Goal: Transaction & Acquisition: Purchase product/service

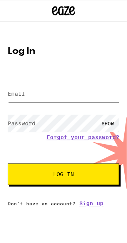
click at [29, 96] on input "Email" at bounding box center [64, 94] width 112 height 17
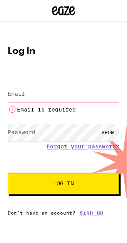
type input "[EMAIL_ADDRESS][DOMAIN_NAME]"
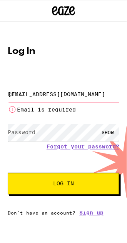
click at [8, 173] on button "Log In" at bounding box center [64, 184] width 112 height 22
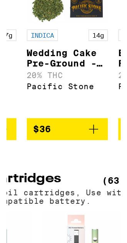
scroll to position [0, 770]
click at [87, 146] on icon "Add to bag" at bounding box center [90, 141] width 9 height 9
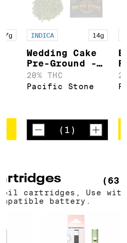
click at [56, 147] on icon "Decrement" at bounding box center [58, 142] width 7 height 9
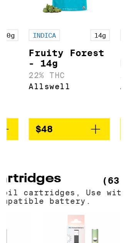
scroll to position [0, 1855]
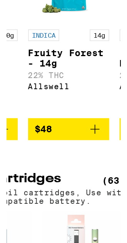
click at [72, 146] on span "$48" at bounding box center [76, 141] width 40 height 9
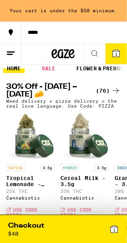
scroll to position [0, 0]
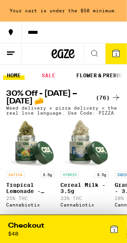
click at [14, 50] on icon at bounding box center [10, 53] width 9 height 9
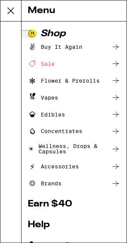
click at [87, 78] on div "Flower & Prerolls" at bounding box center [64, 80] width 72 height 9
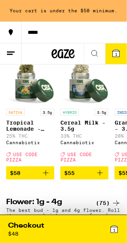
scroll to position [67, 0]
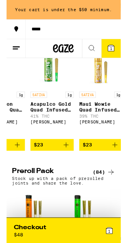
scroll to position [0, 2480]
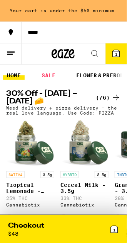
click at [112, 73] on link "FLOWER & PREROLLS" at bounding box center [103, 75] width 62 height 9
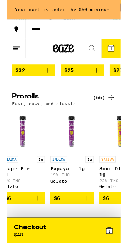
scroll to position [0, 70]
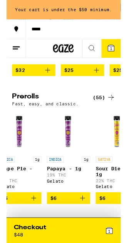
click at [99, 54] on icon at bounding box center [94, 53] width 9 height 9
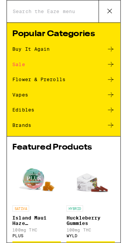
scroll to position [0, 0]
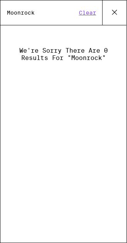
type input "Moonrock"
click at [88, 14] on button "Clear" at bounding box center [88, 12] width 22 height 7
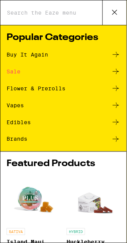
click at [61, 88] on div "Flower & Prerolls" at bounding box center [36, 88] width 59 height 5
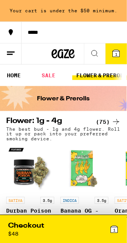
click at [94, 52] on icon at bounding box center [94, 53] width 9 height 9
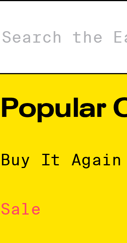
type input "Moonrock"
